Goal: Task Accomplishment & Management: Use online tool/utility

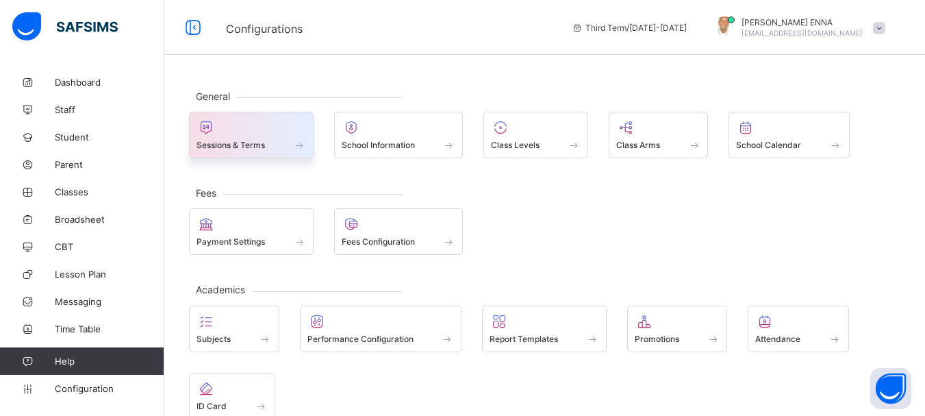
click at [301, 130] on div at bounding box center [252, 127] width 110 height 16
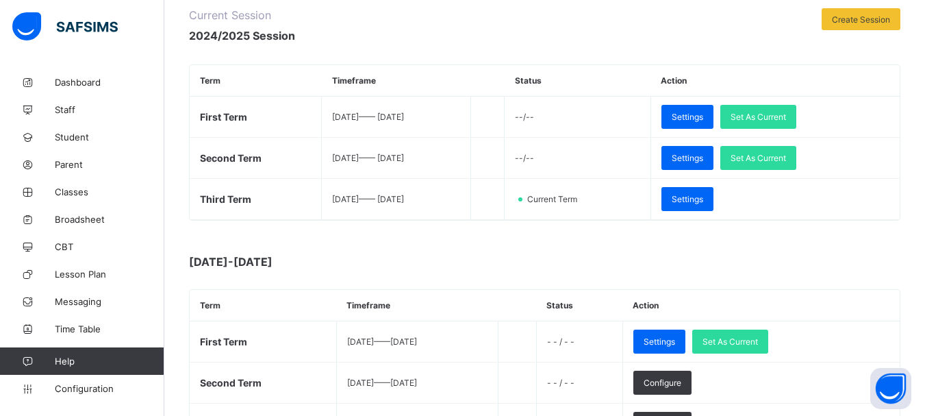
scroll to position [192, 0]
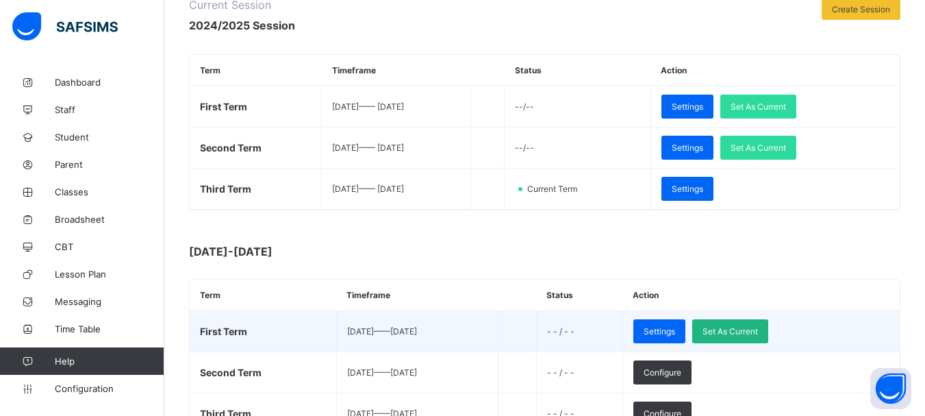
click at [753, 331] on span "Set As Current" at bounding box center [730, 331] width 55 height 10
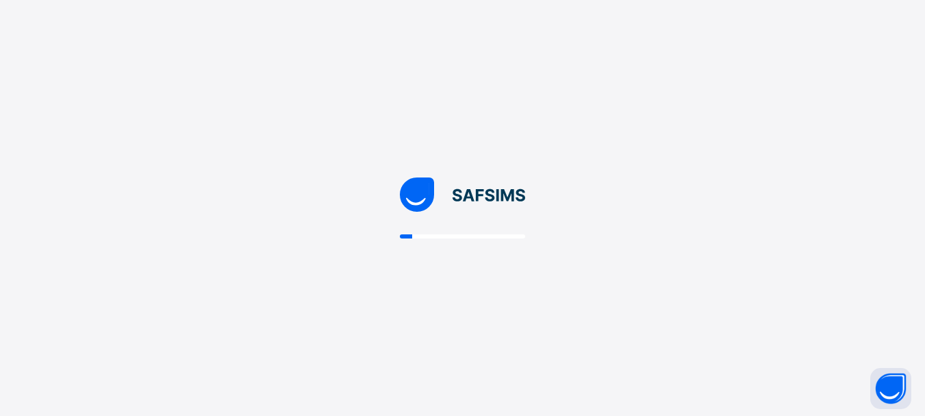
scroll to position [0, 0]
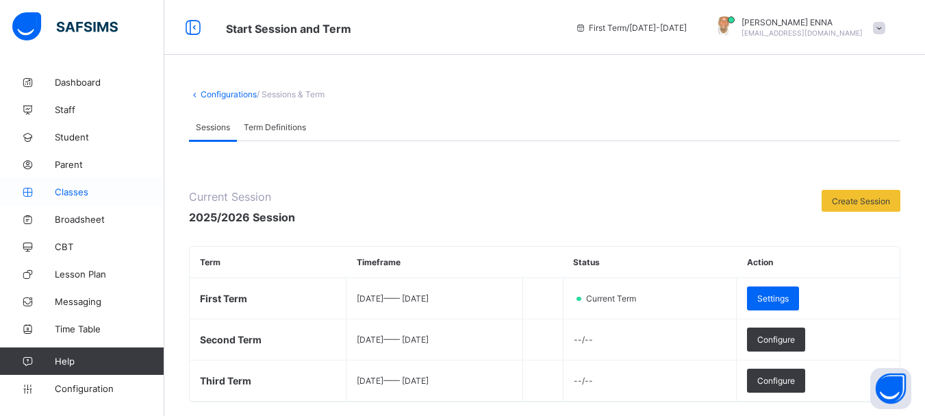
click at [83, 197] on span "Classes" at bounding box center [110, 191] width 110 height 11
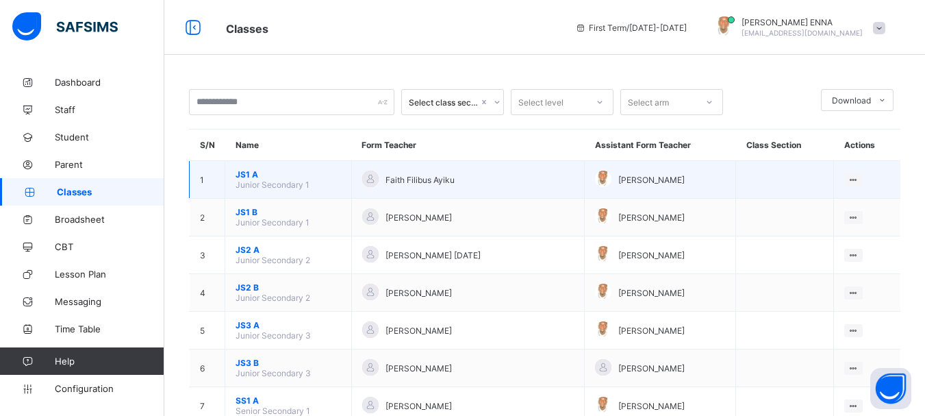
click at [240, 175] on span "JS1 A" at bounding box center [288, 174] width 105 height 10
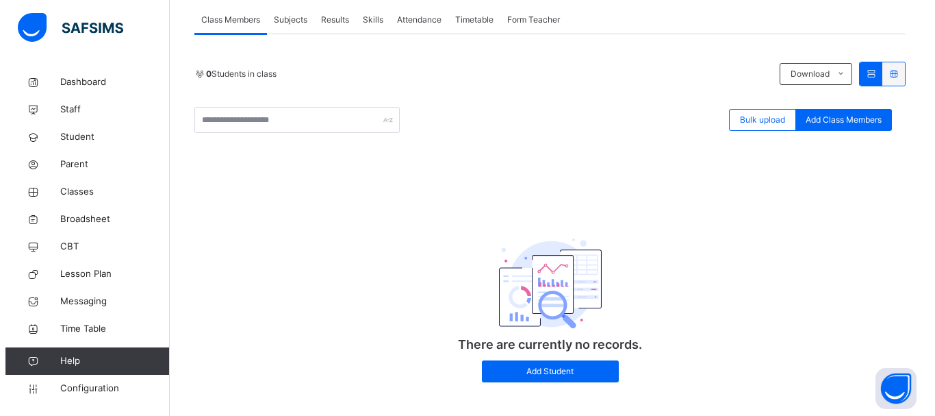
scroll to position [267, 0]
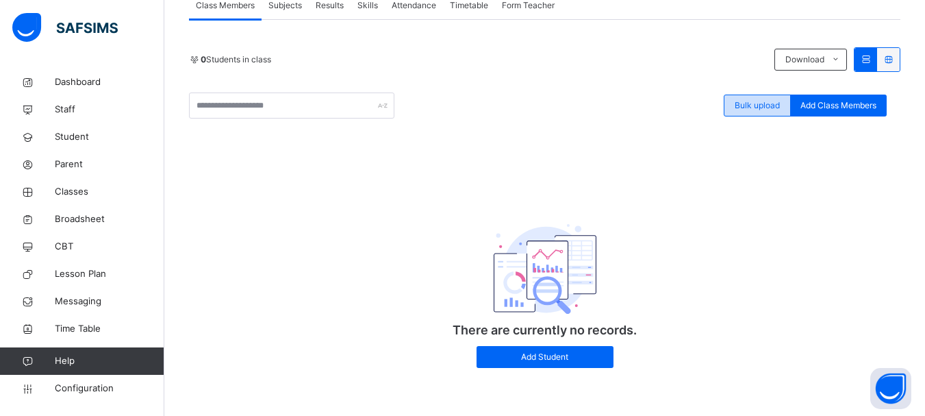
click at [766, 96] on div "Bulk upload" at bounding box center [757, 105] width 67 height 22
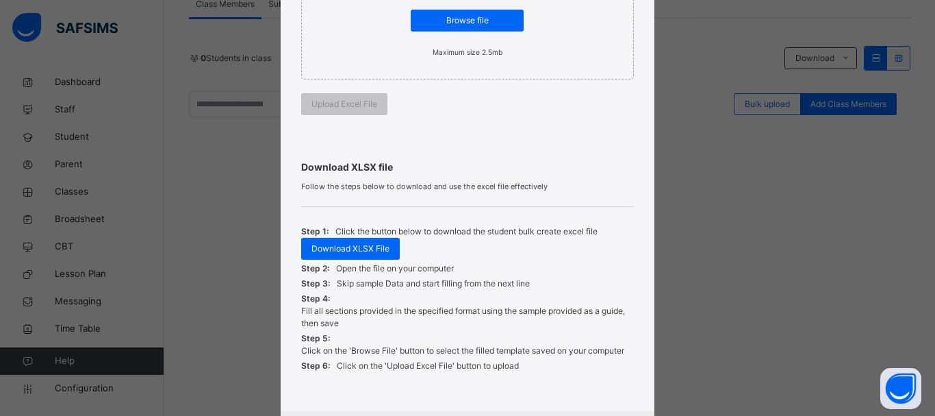
scroll to position [396, 0]
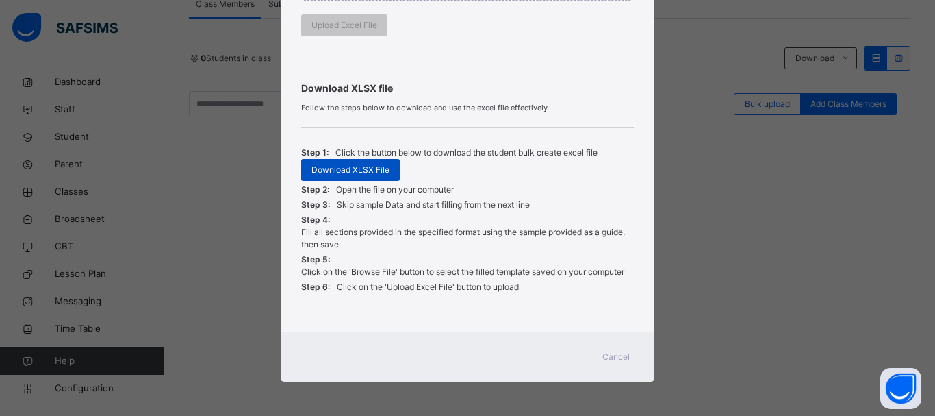
click at [347, 173] on span "Download XLSX File" at bounding box center [351, 170] width 78 height 12
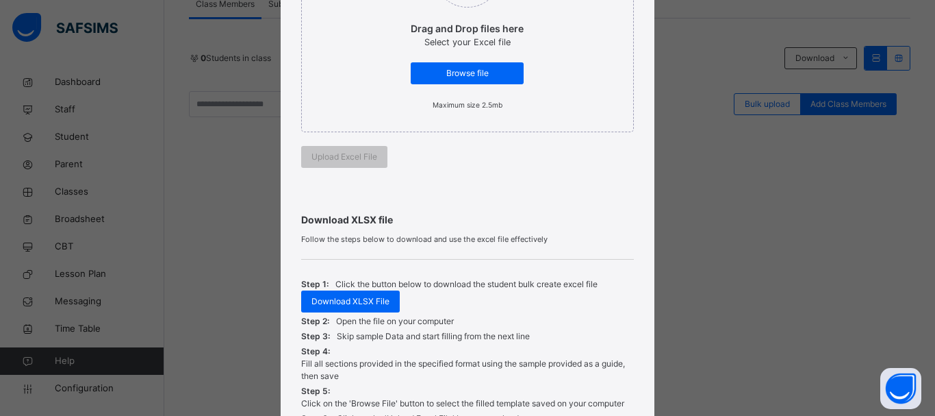
scroll to position [253, 0]
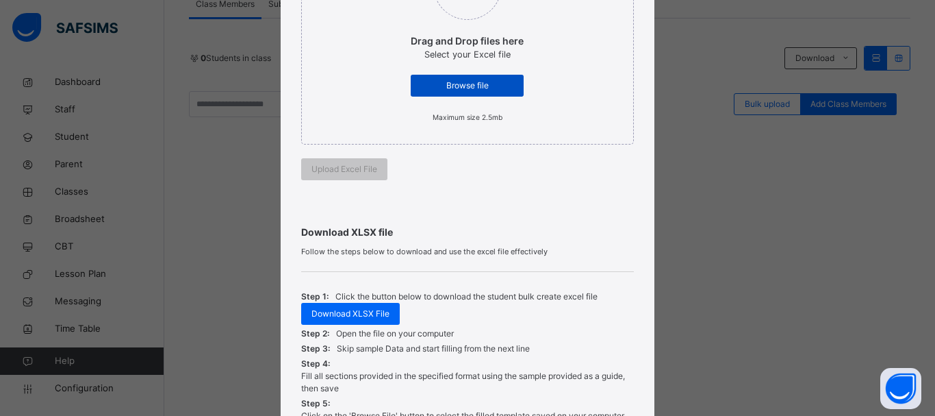
click at [446, 80] on span "Browse file" at bounding box center [467, 85] width 92 height 12
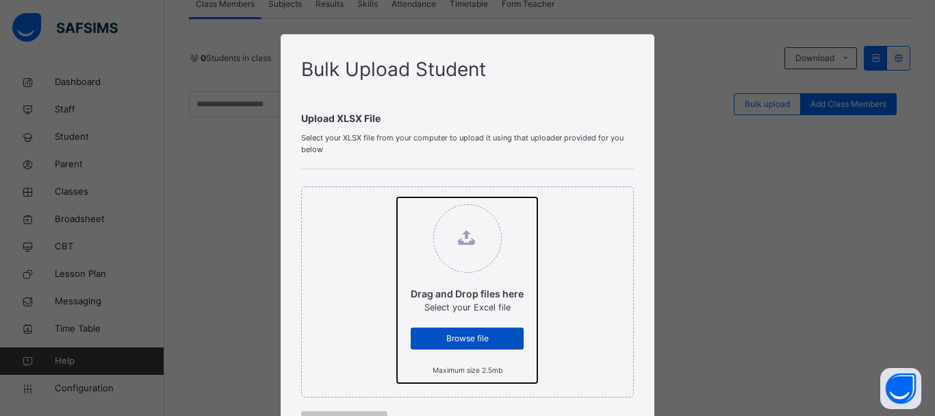
type input "**********"
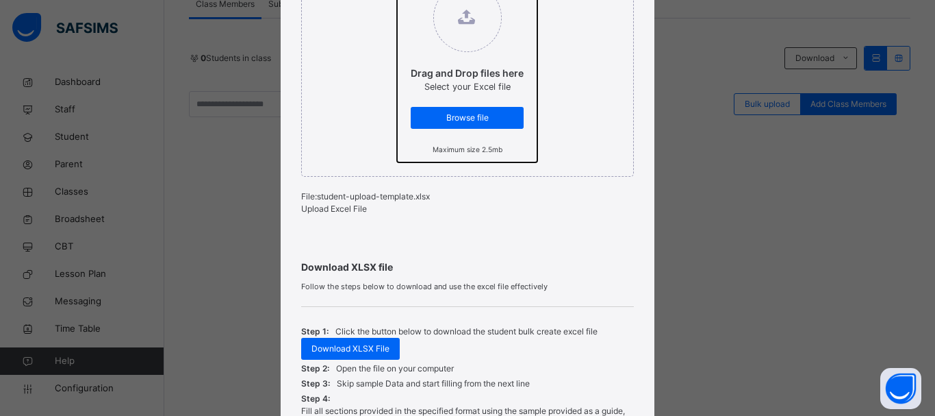
scroll to position [292, 0]
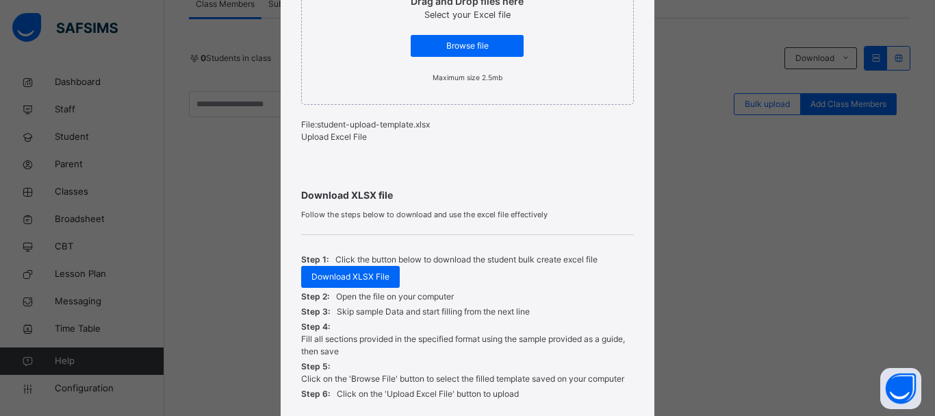
click at [331, 137] on span "Upload Excel File" at bounding box center [334, 136] width 66 height 10
click at [366, 142] on span "Upload Excel File" at bounding box center [334, 136] width 66 height 10
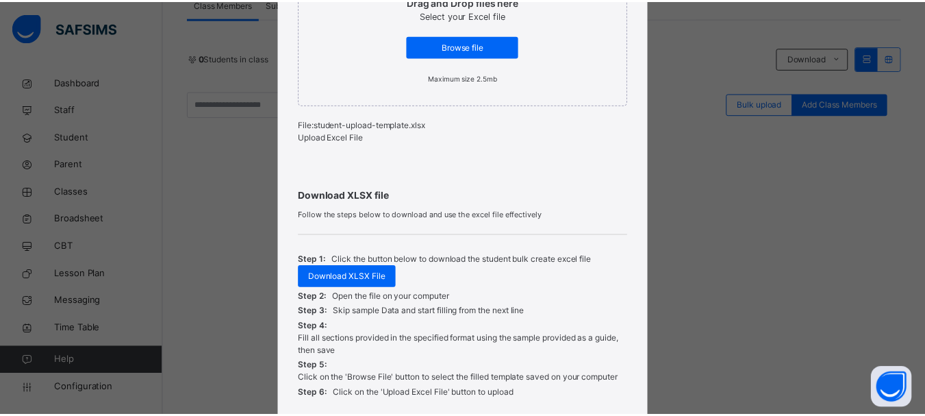
scroll to position [409, 0]
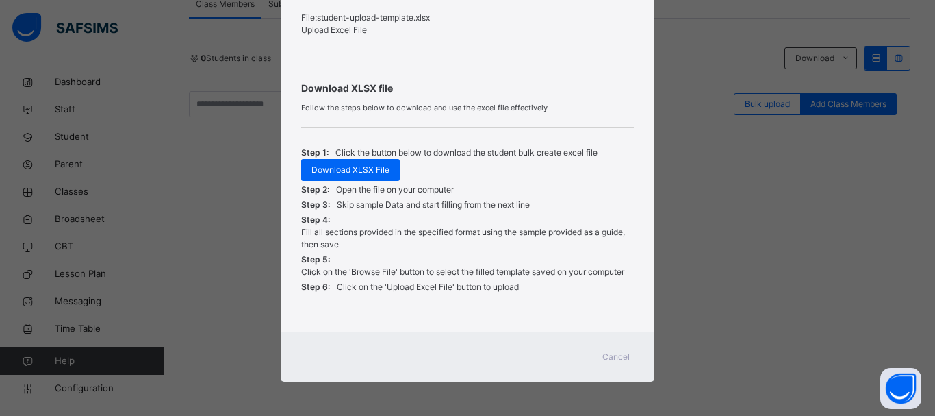
click at [603, 360] on span "Cancel" at bounding box center [616, 357] width 27 height 12
